Goal: Transaction & Acquisition: Obtain resource

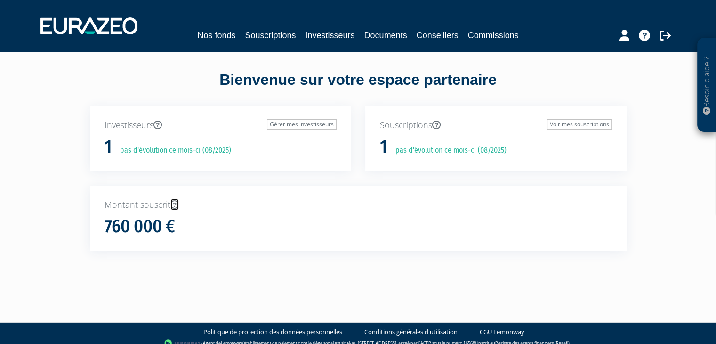
click at [173, 202] on icon at bounding box center [174, 204] width 8 height 8
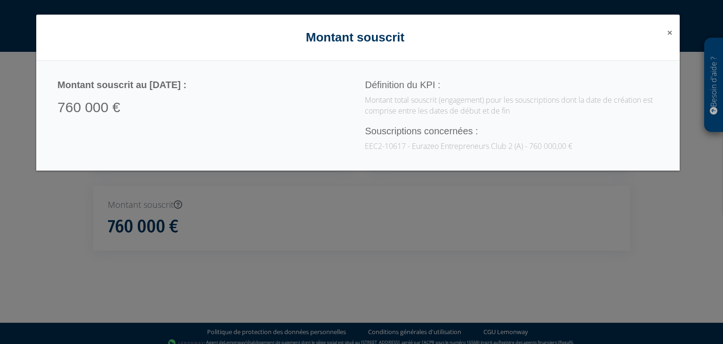
click at [669, 32] on span "×" at bounding box center [670, 32] width 6 height 13
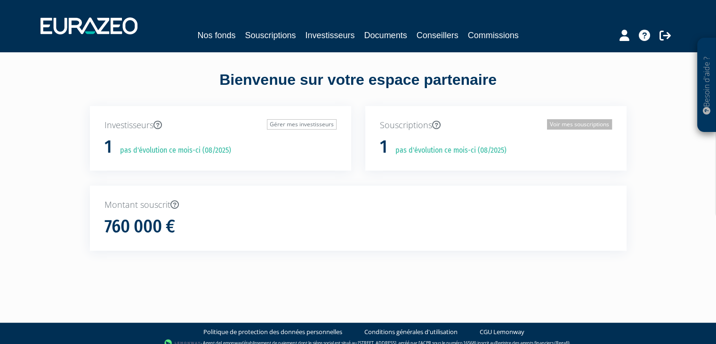
click at [593, 123] on link "Voir mes souscriptions" at bounding box center [579, 124] width 65 height 10
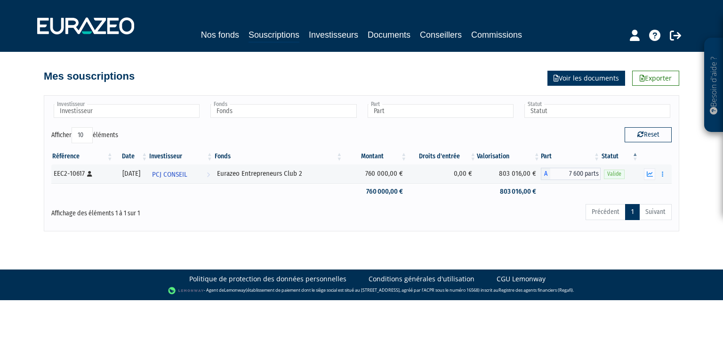
click at [585, 76] on link "Voir les documents" at bounding box center [586, 78] width 78 height 15
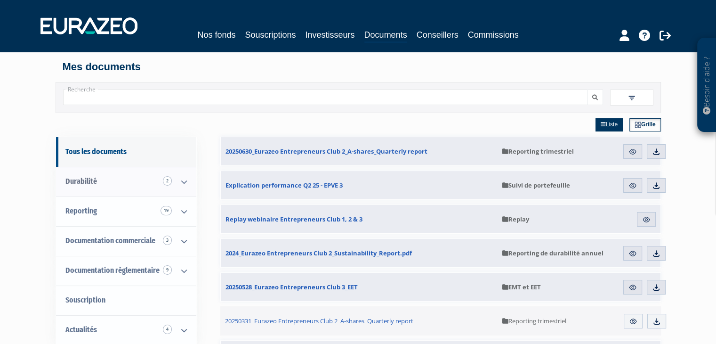
scroll to position [47, 0]
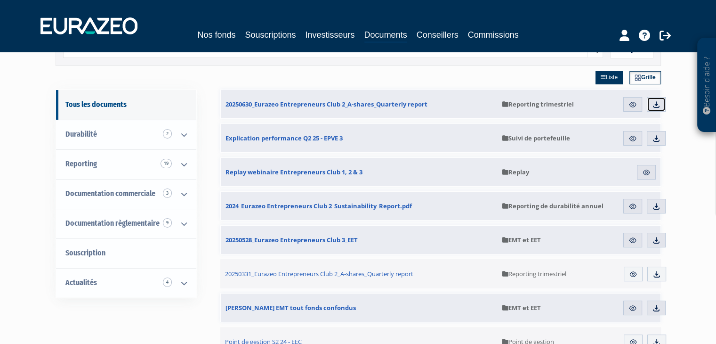
click at [654, 103] on img at bounding box center [656, 104] width 8 height 8
